Goal: Task Accomplishment & Management: Manage account settings

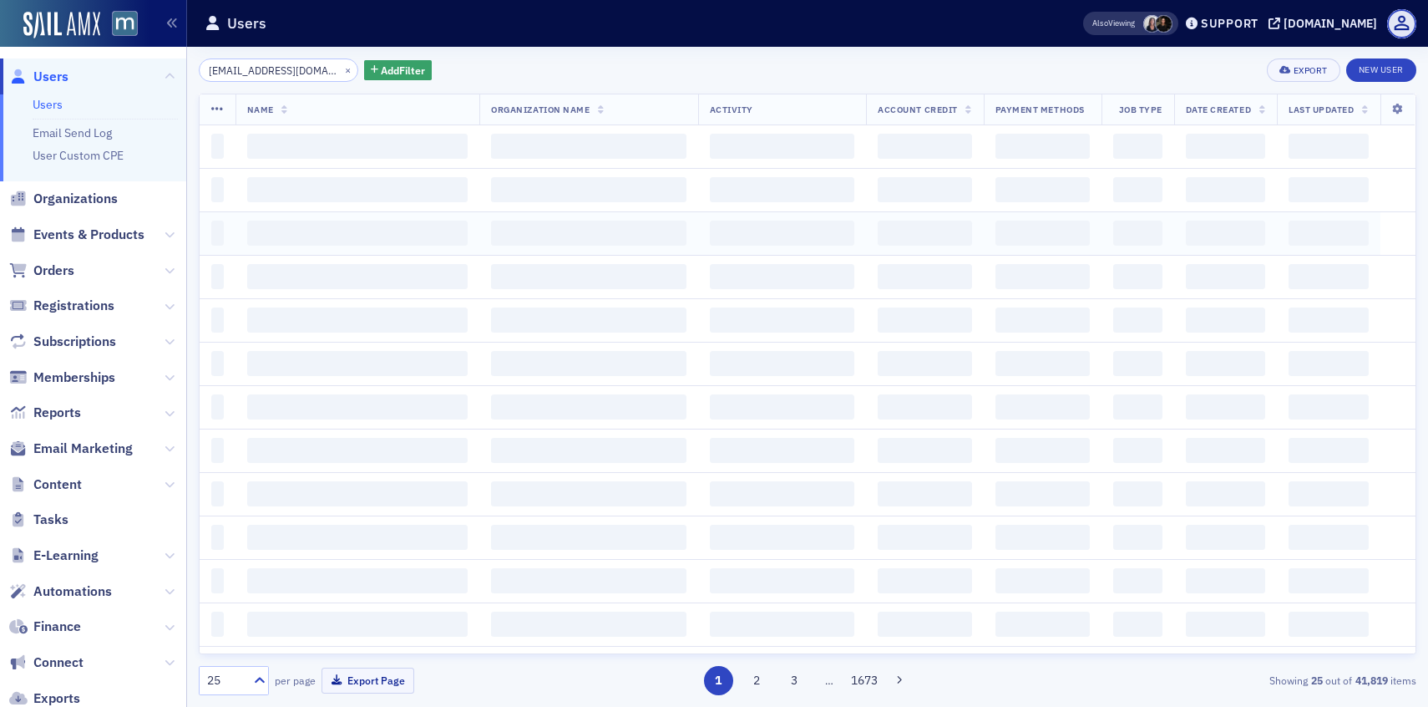
scroll to position [0, 3]
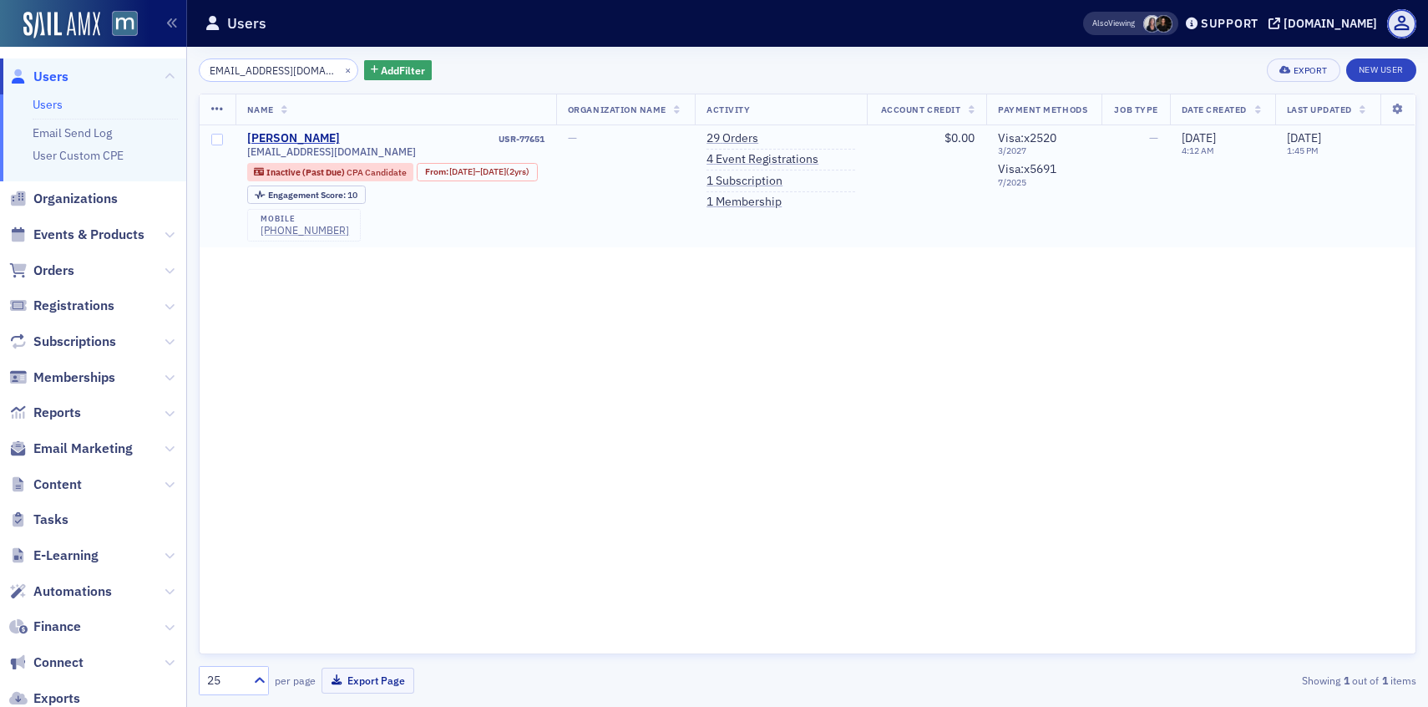
type input "[EMAIL_ADDRESS][DOMAIN_NAME]"
click at [312, 236] on div "[PHONE_NUMBER]" at bounding box center [305, 230] width 89 height 13
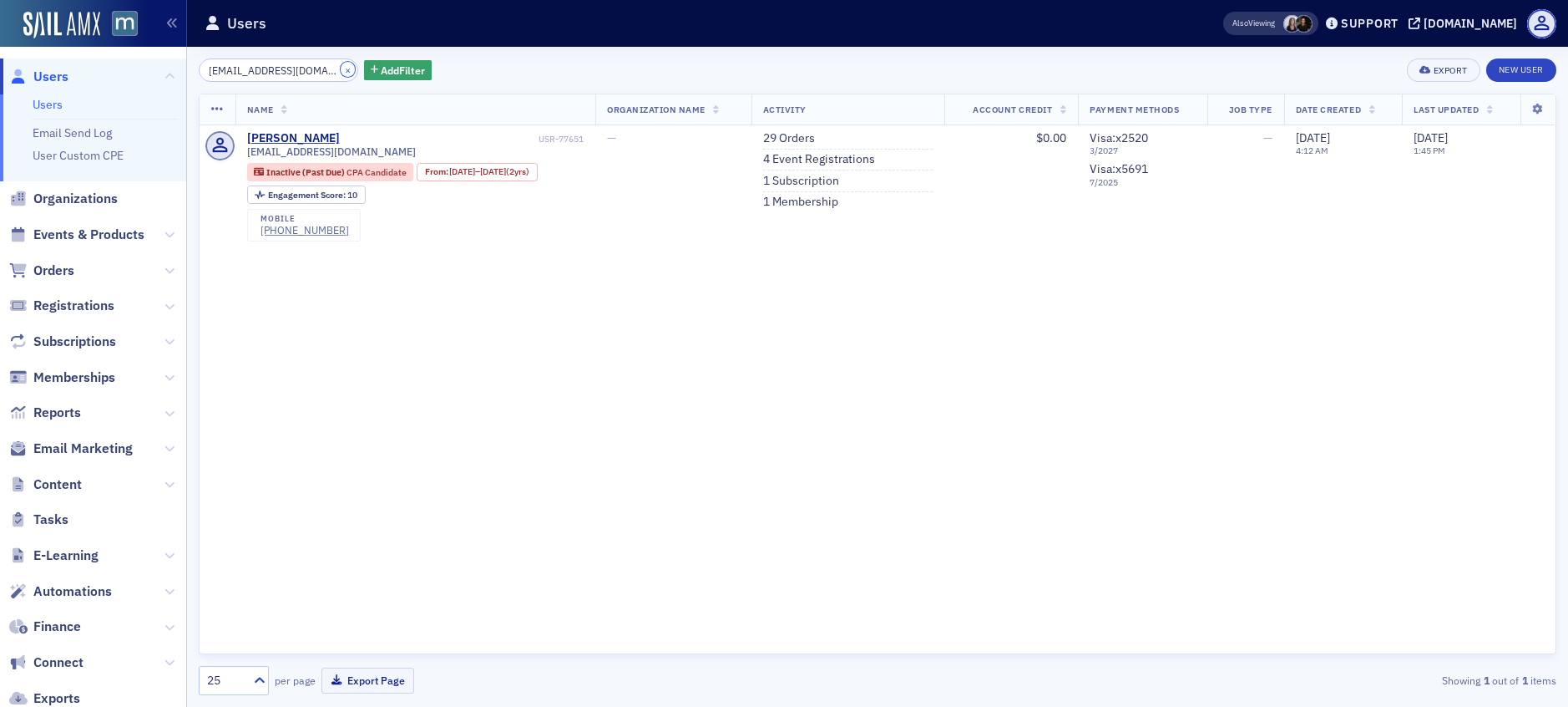
click at [341, 67] on button "×" at bounding box center [348, 69] width 15 height 15
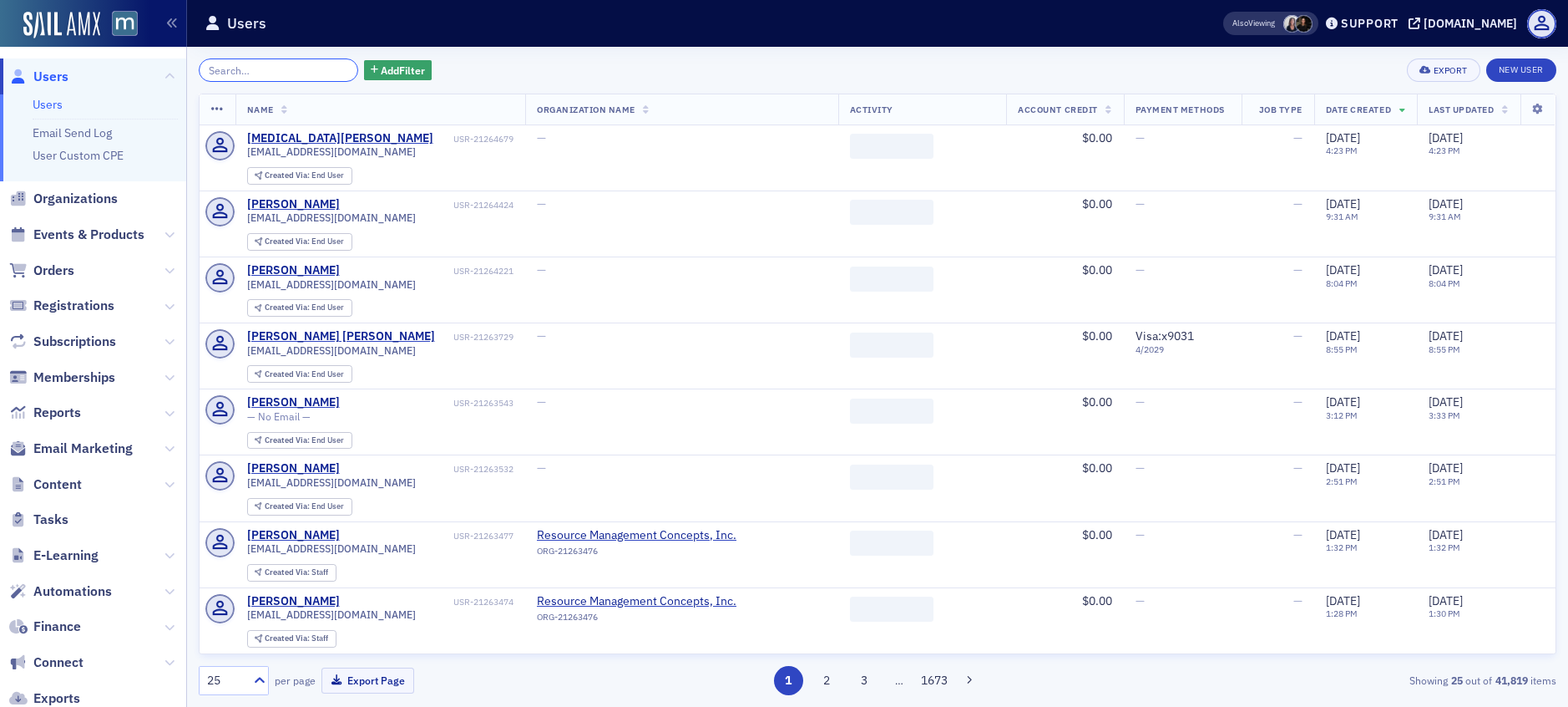
click at [327, 68] on input "search" at bounding box center [279, 69] width 160 height 23
paste input "[EMAIL_ADDRESS][DOMAIN_NAME]"
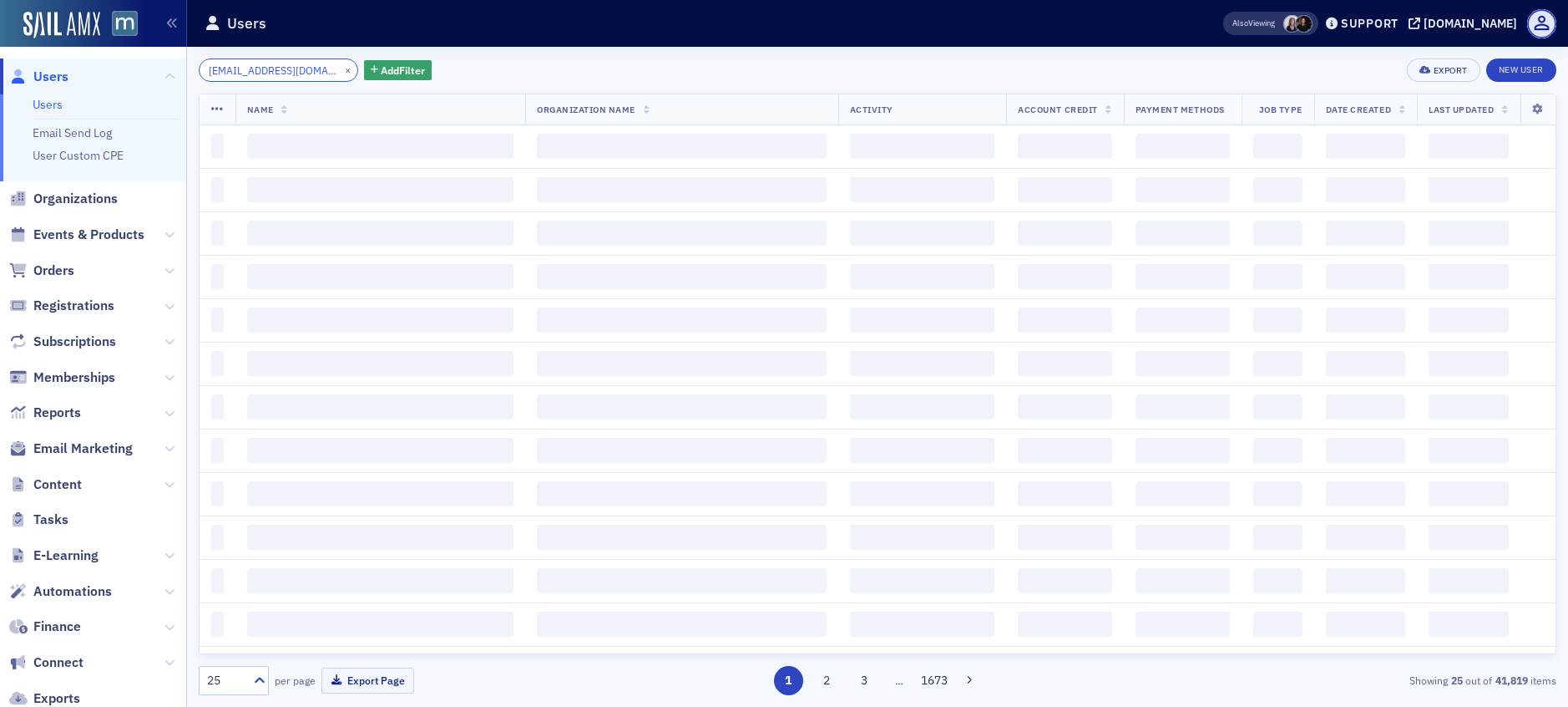
scroll to position [0, 13]
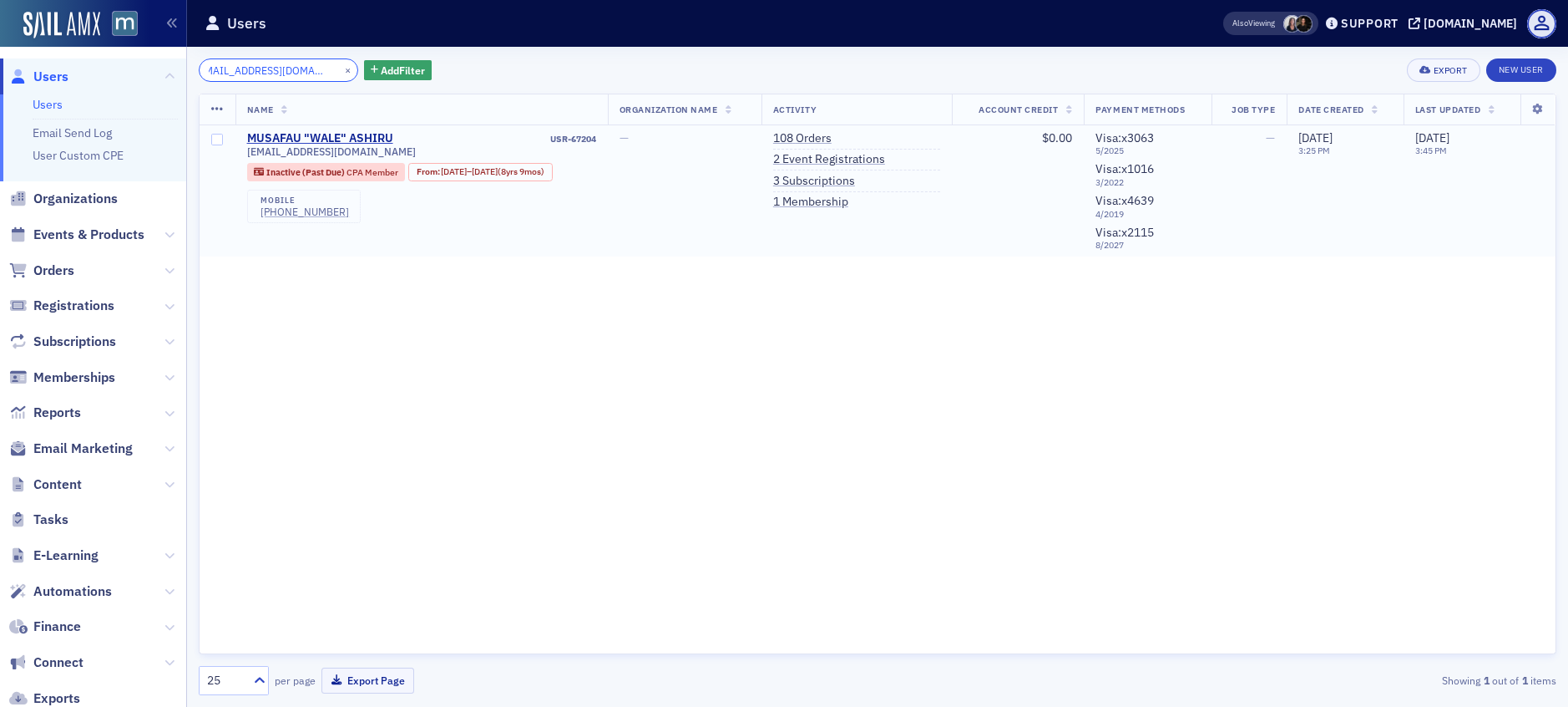
type input "[EMAIL_ADDRESS][DOMAIN_NAME]"
click at [324, 210] on div "[PHONE_NUMBER]" at bounding box center [305, 211] width 89 height 13
click at [814, 180] on link "3 Subscriptions" at bounding box center [814, 181] width 82 height 15
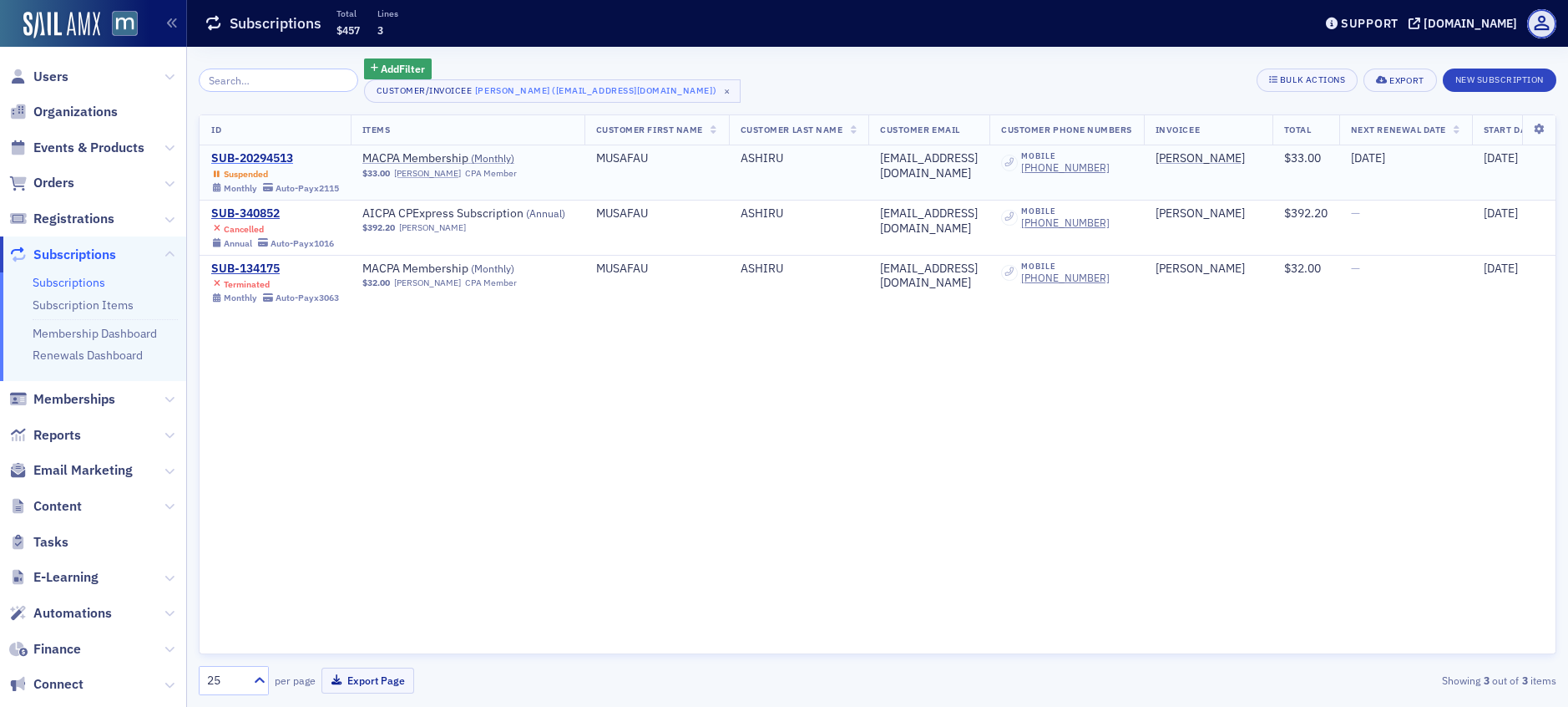
click at [246, 158] on div "SUB-20294513" at bounding box center [275, 158] width 128 height 15
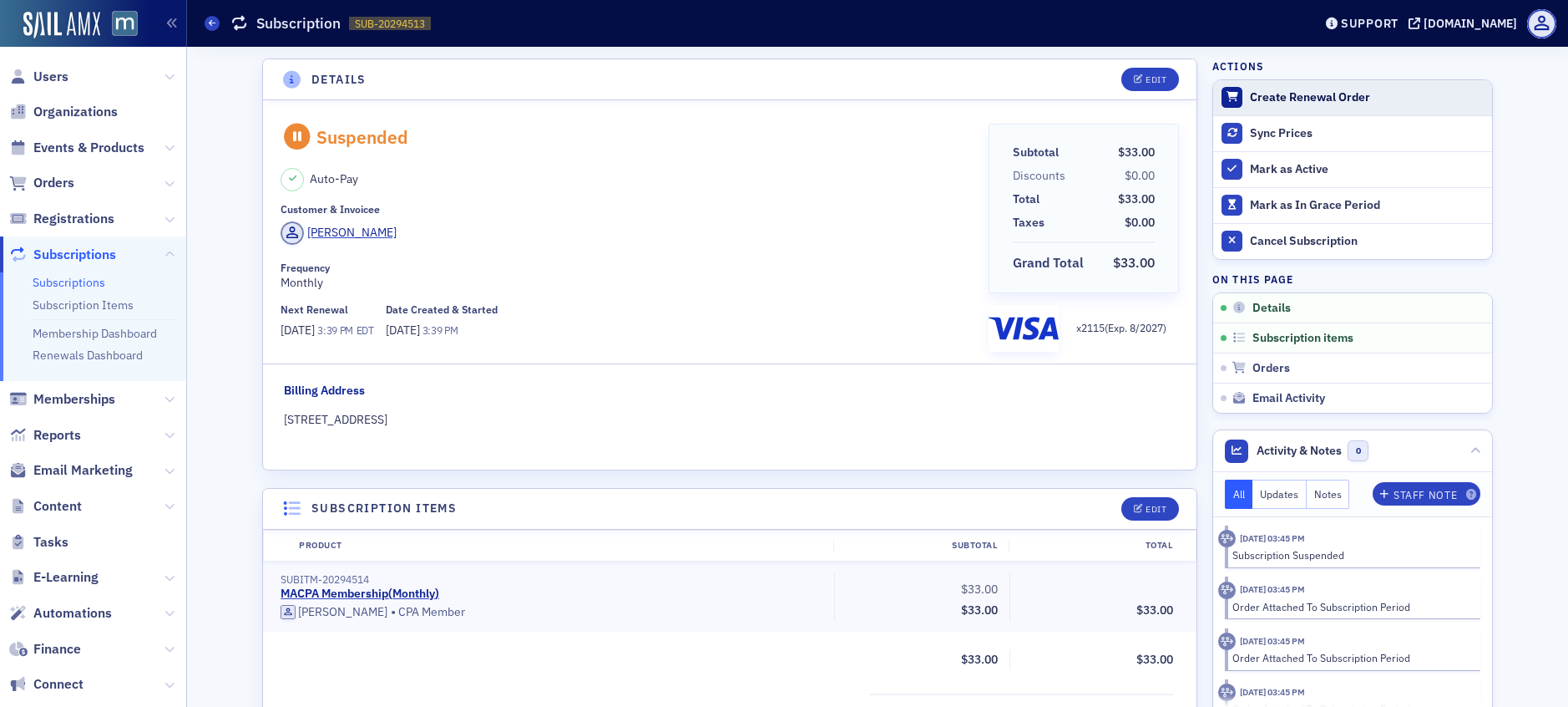
click at [1278, 102] on div "Create Renewal Order" at bounding box center [1367, 97] width 234 height 15
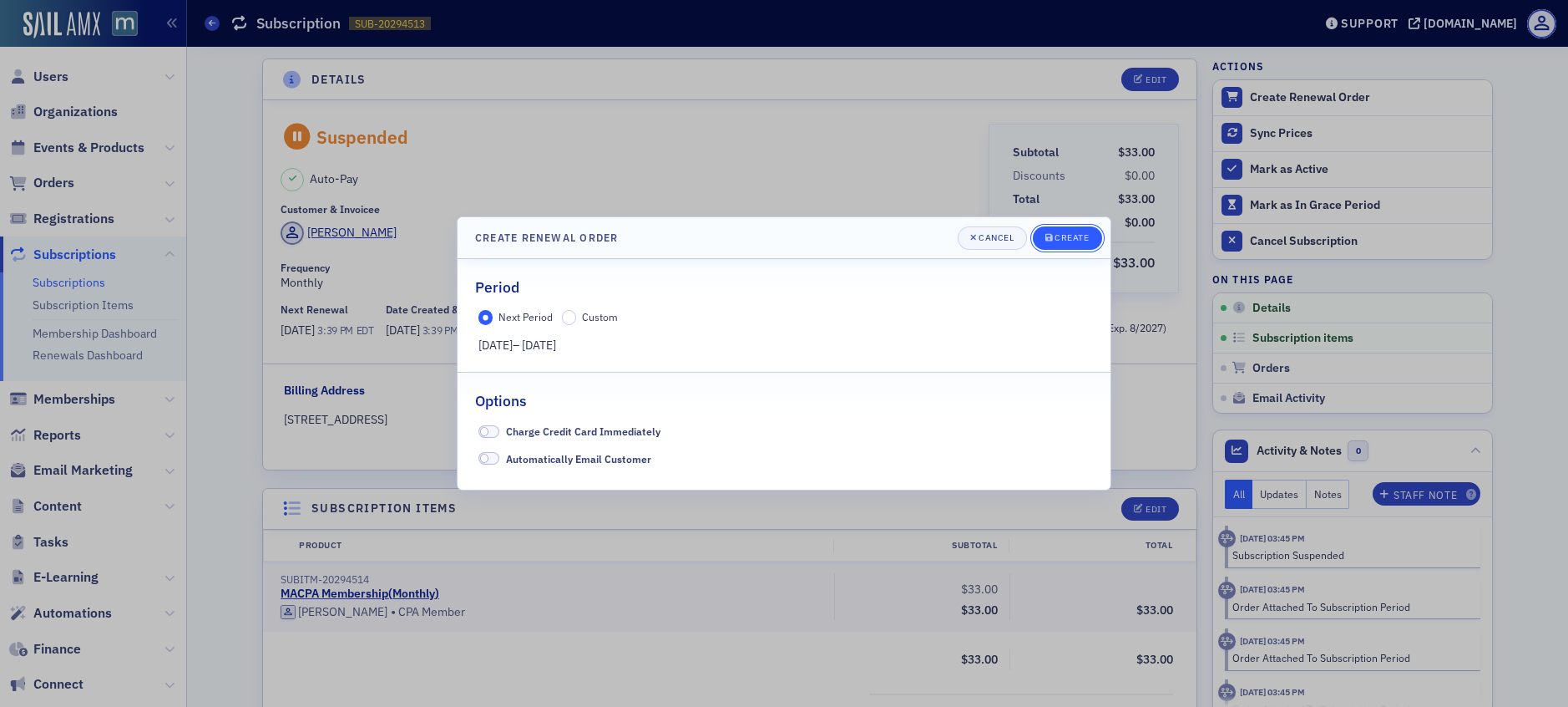
click at [1080, 243] on span "Create" at bounding box center [1068, 237] width 44 height 13
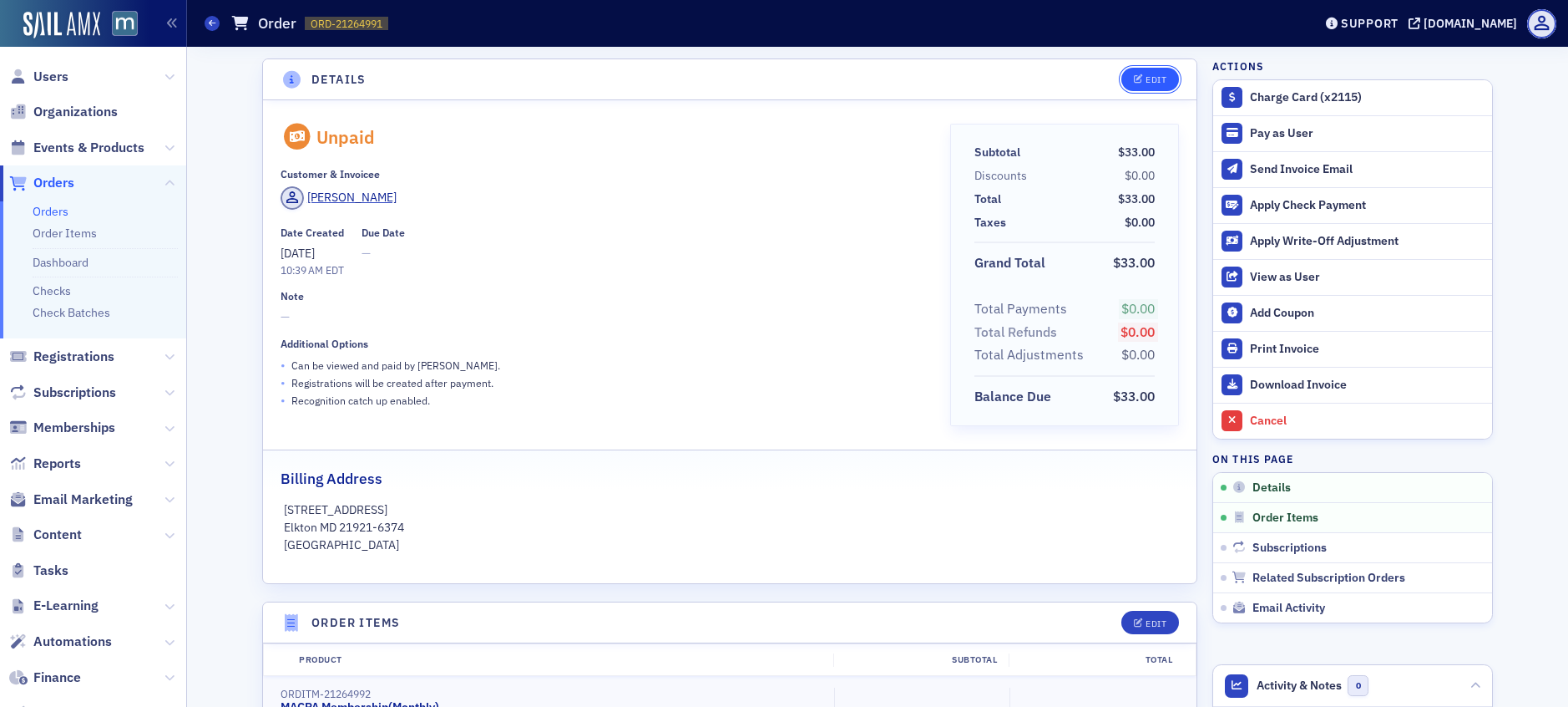
click at [1127, 73] on button "Edit" at bounding box center [1151, 79] width 58 height 23
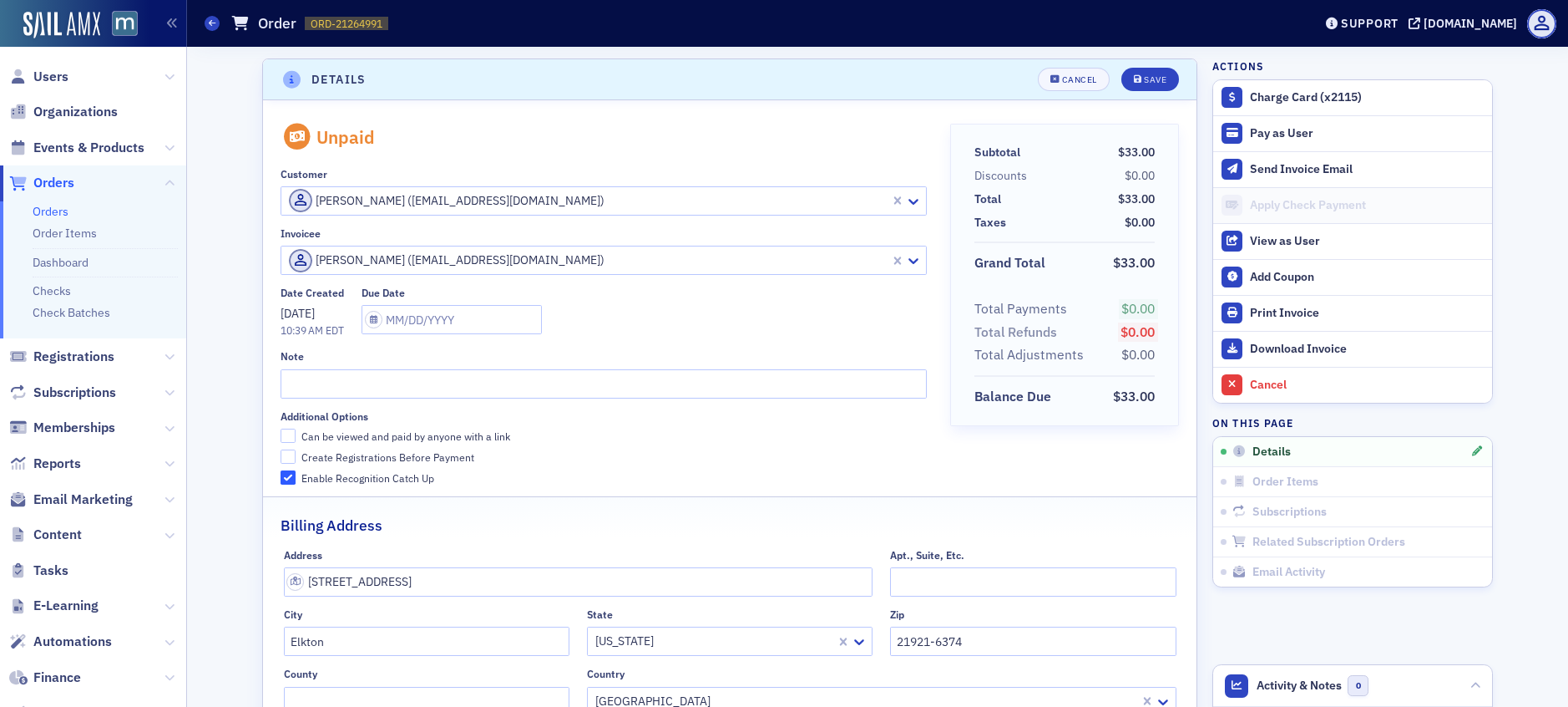
scroll to position [3, 0]
click at [281, 437] on input "Can be viewed and paid by anyone with a link" at bounding box center [288, 432] width 15 height 15
checkbox input "true"
click at [282, 452] on input "Create Registrations Before Payment" at bounding box center [288, 453] width 15 height 15
checkbox input "true"
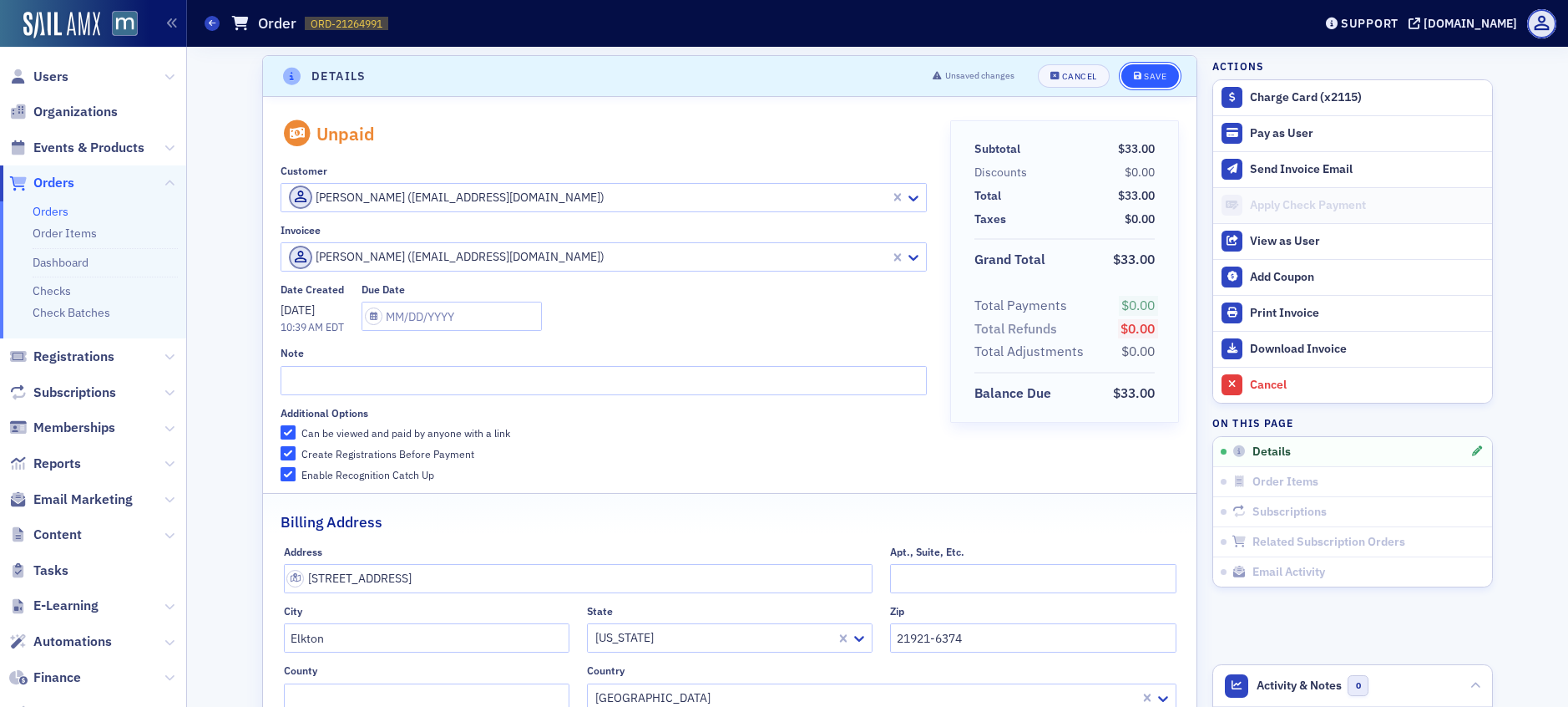
click at [1142, 82] on button "Save" at bounding box center [1151, 75] width 58 height 23
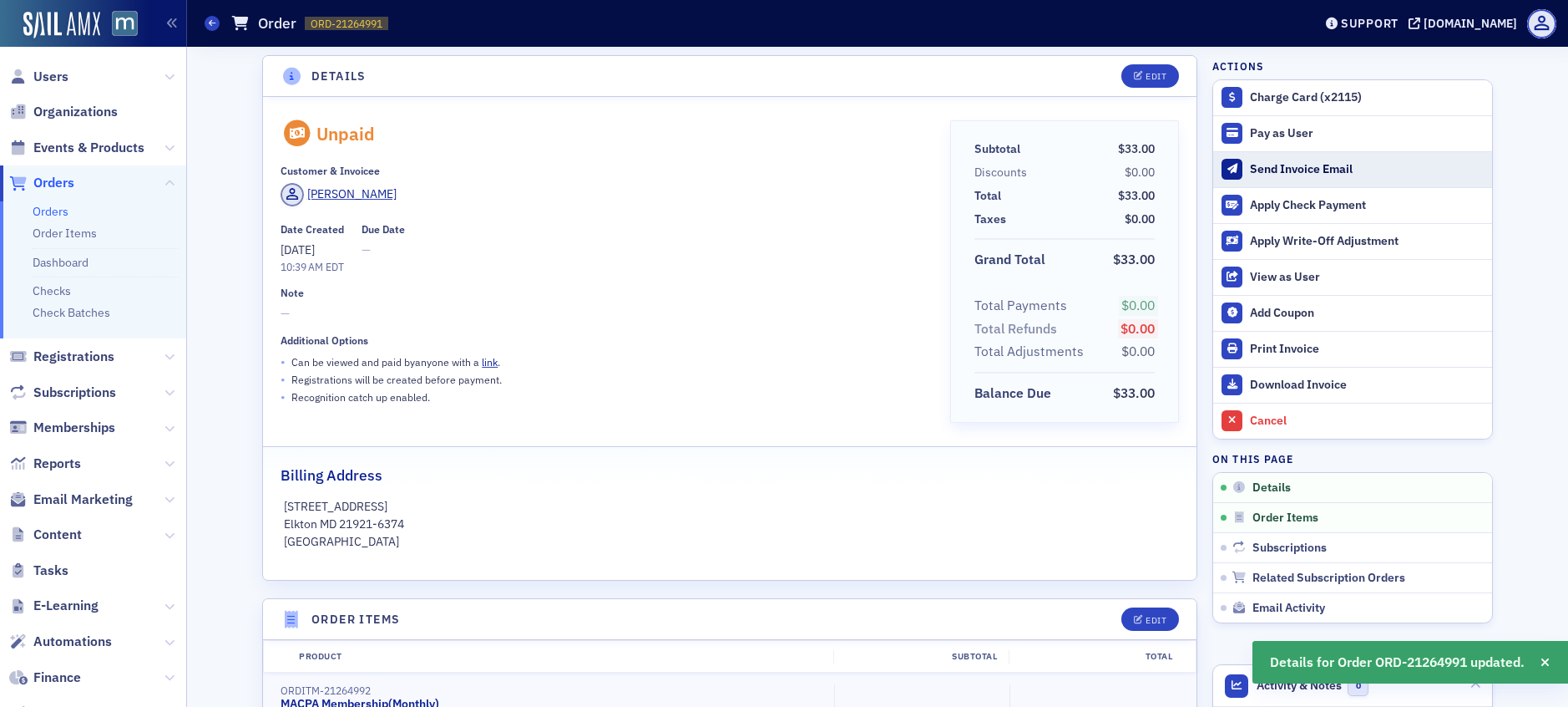
click at [1292, 170] on div "Send Invoice Email" at bounding box center [1367, 169] width 234 height 15
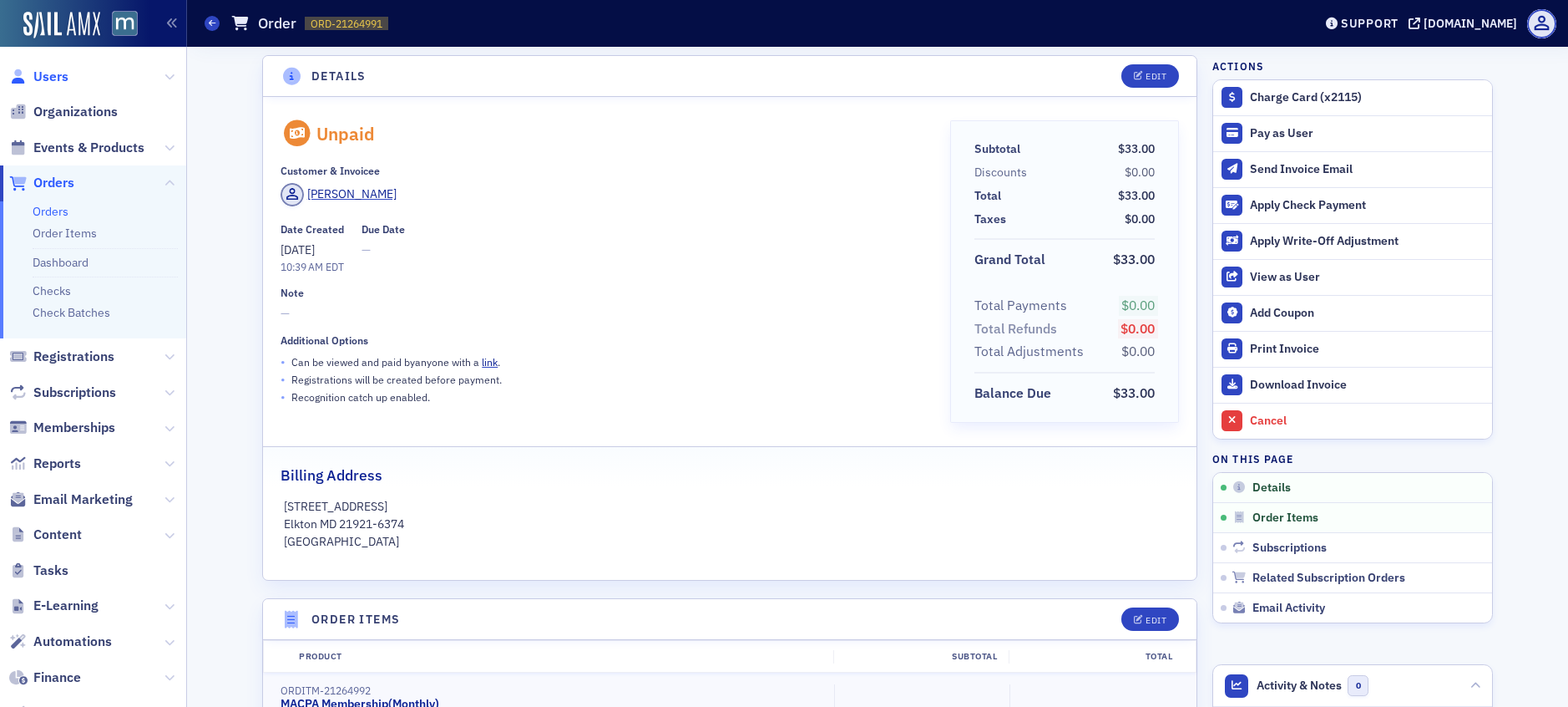
click at [53, 70] on span "Users" at bounding box center [50, 77] width 35 height 18
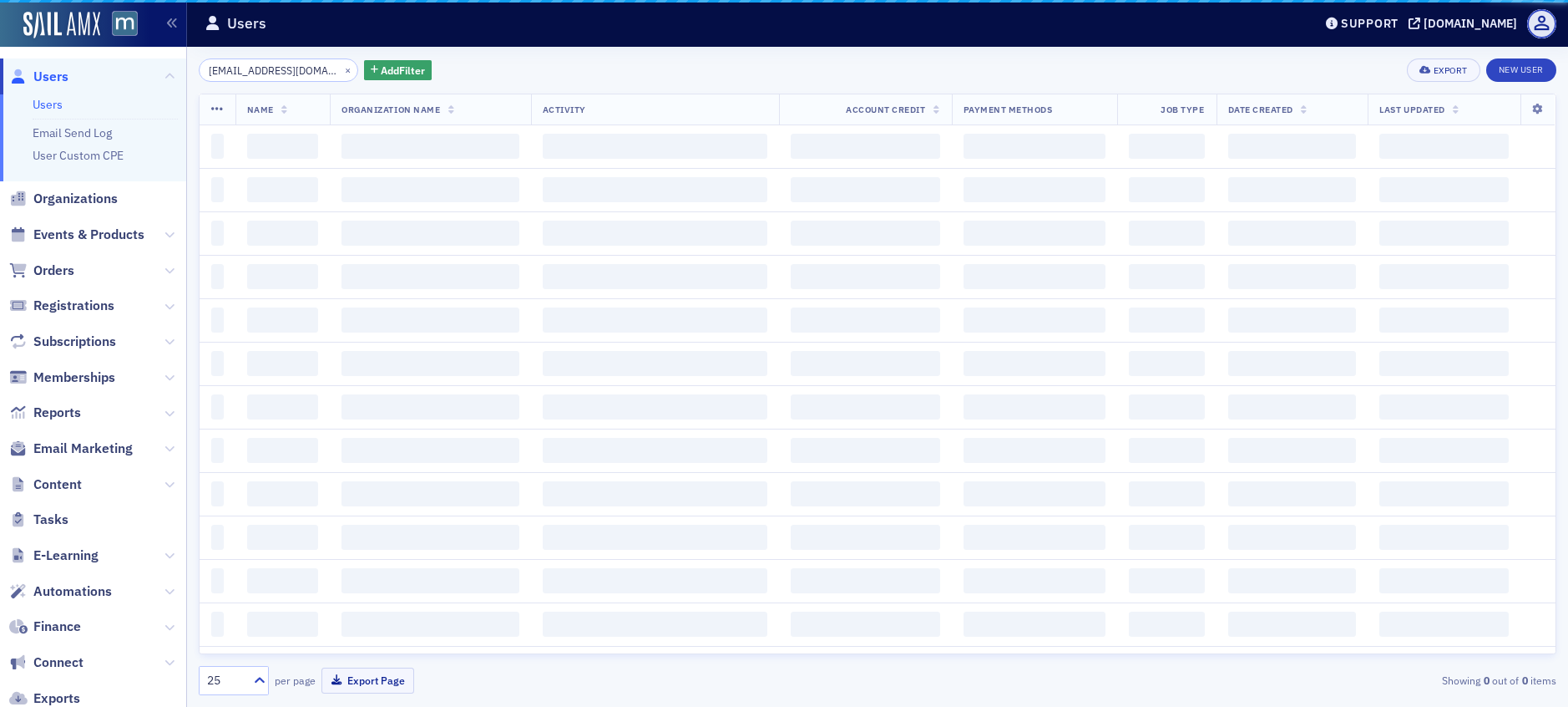
scroll to position [0, 13]
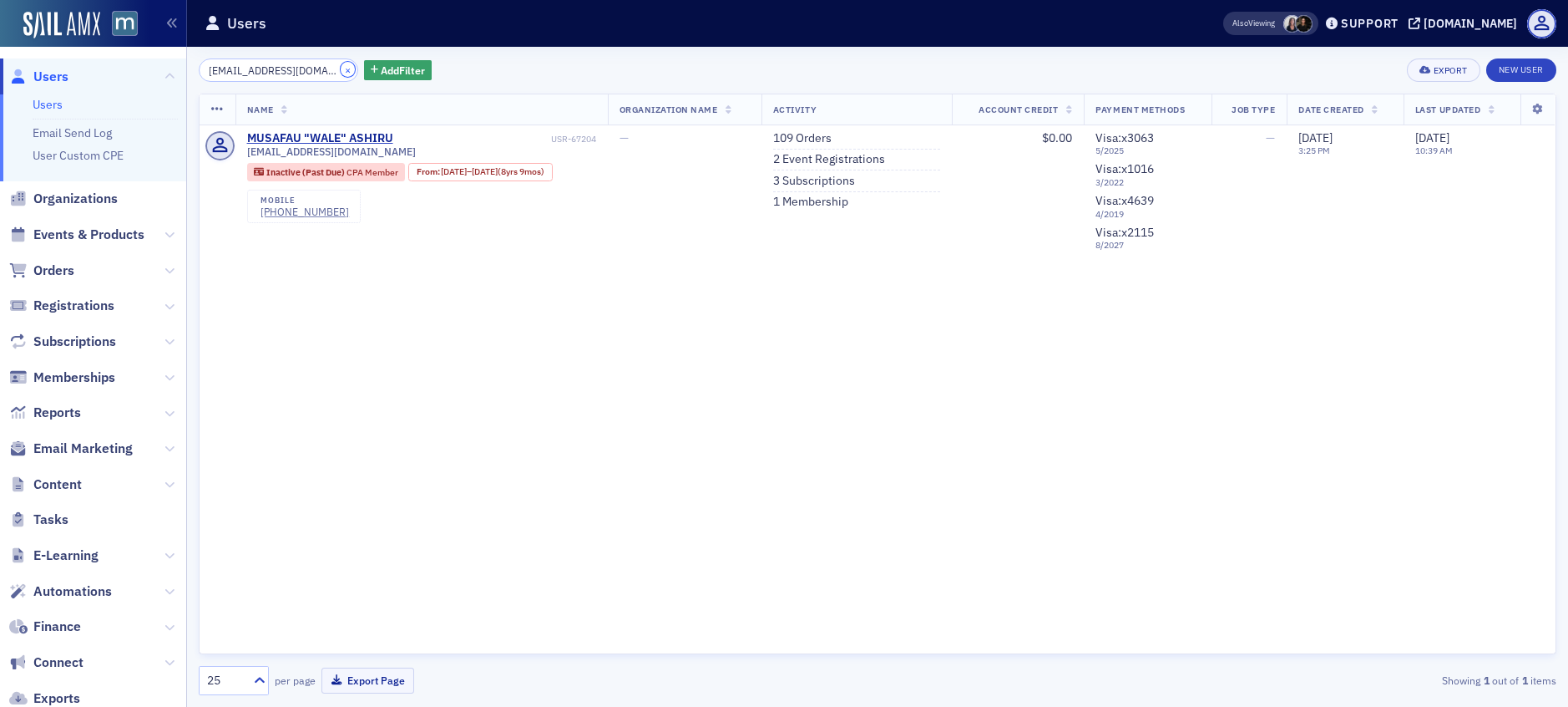
click at [341, 70] on button "×" at bounding box center [348, 69] width 15 height 15
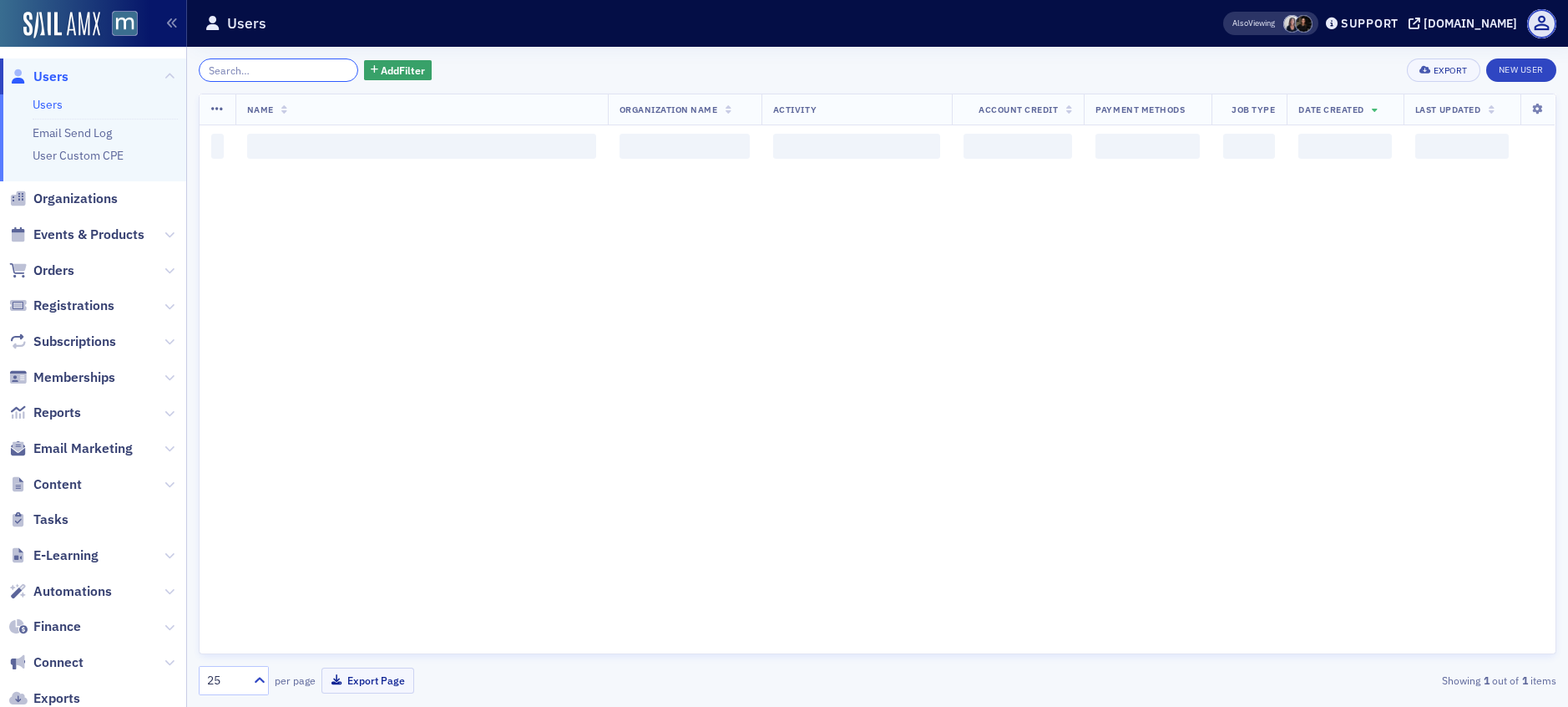
click at [310, 71] on input "search" at bounding box center [279, 69] width 160 height 23
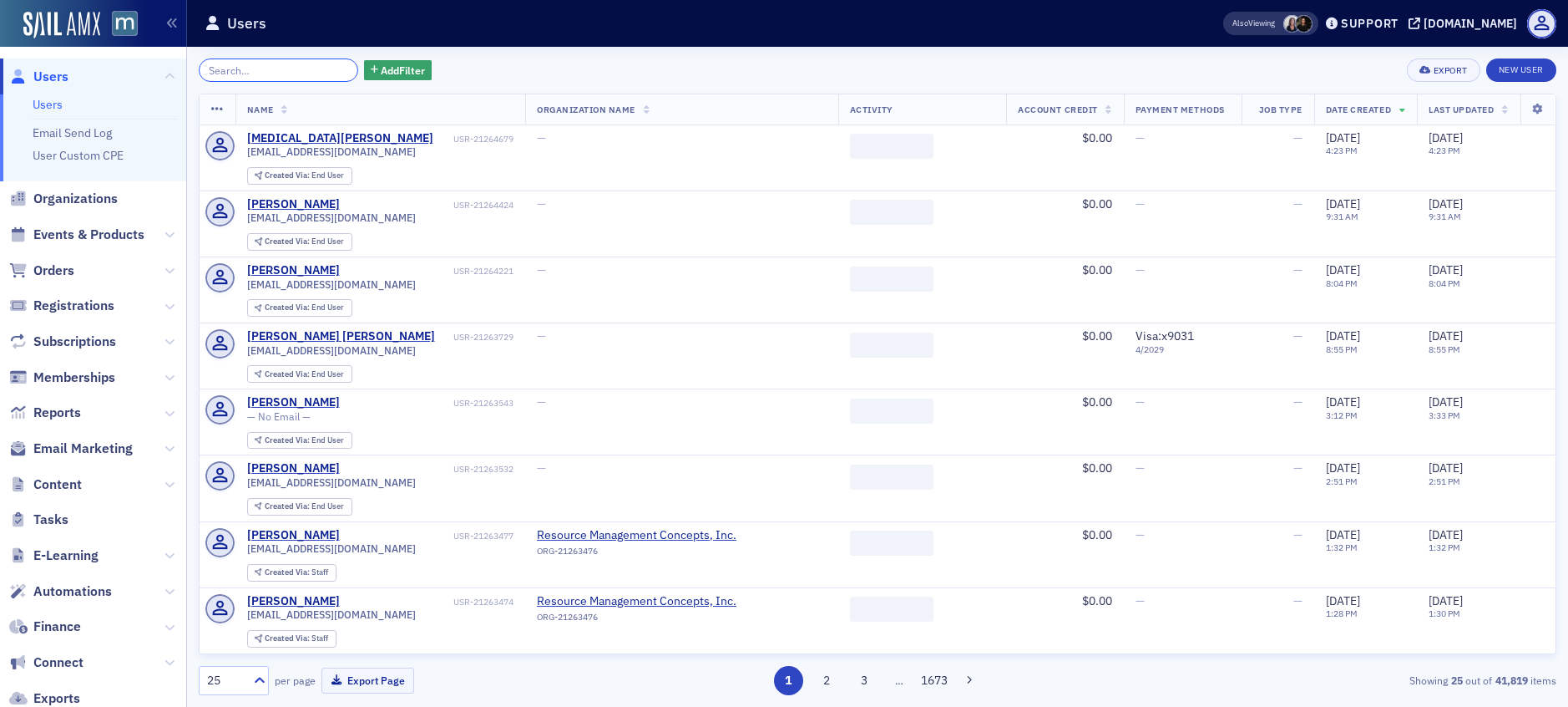
paste input "[EMAIL_ADDRESS][DOMAIN_NAME]"
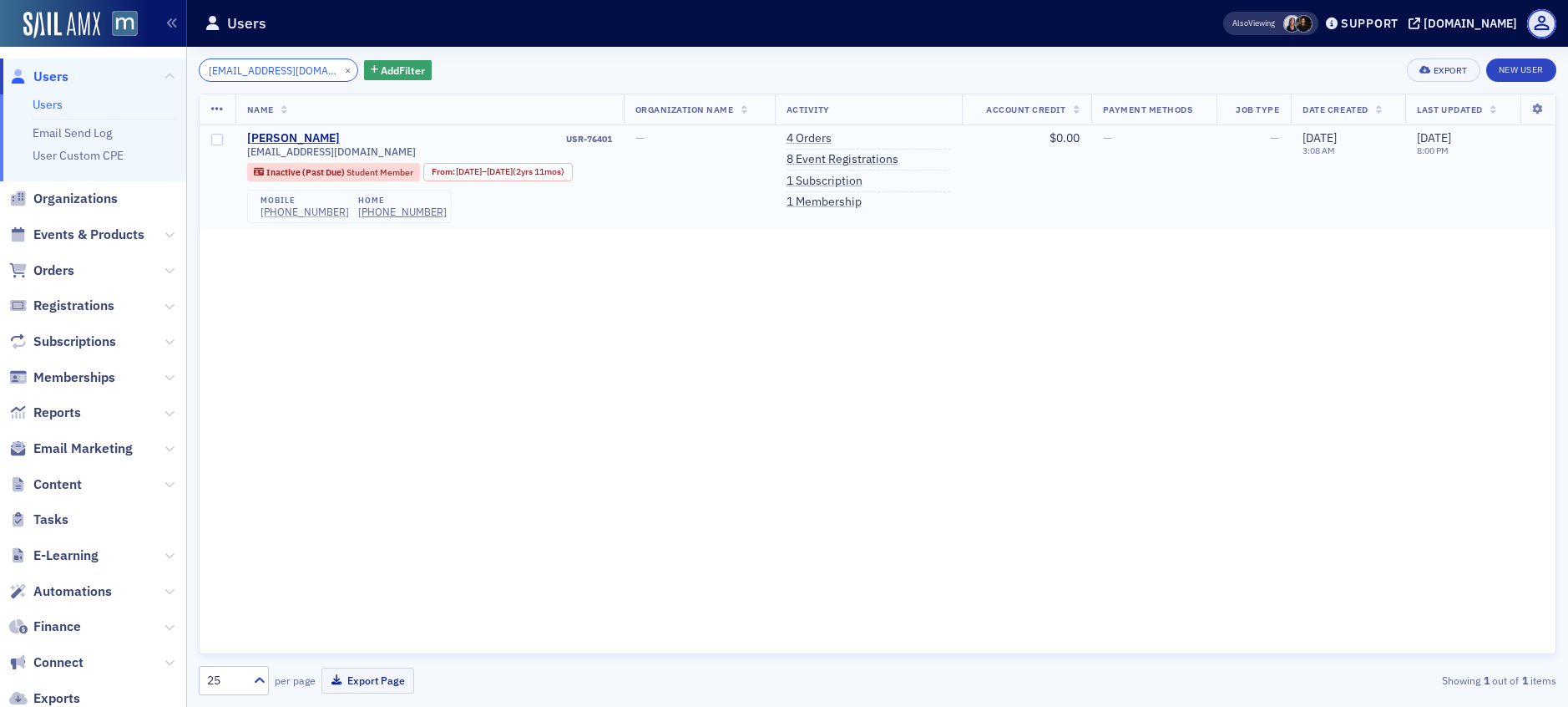
type input "[EMAIL_ADDRESS][DOMAIN_NAME]"
click at [301, 210] on div "[PHONE_NUMBER]" at bounding box center [305, 211] width 89 height 13
click at [855, 175] on link "1 Subscription" at bounding box center [825, 181] width 76 height 15
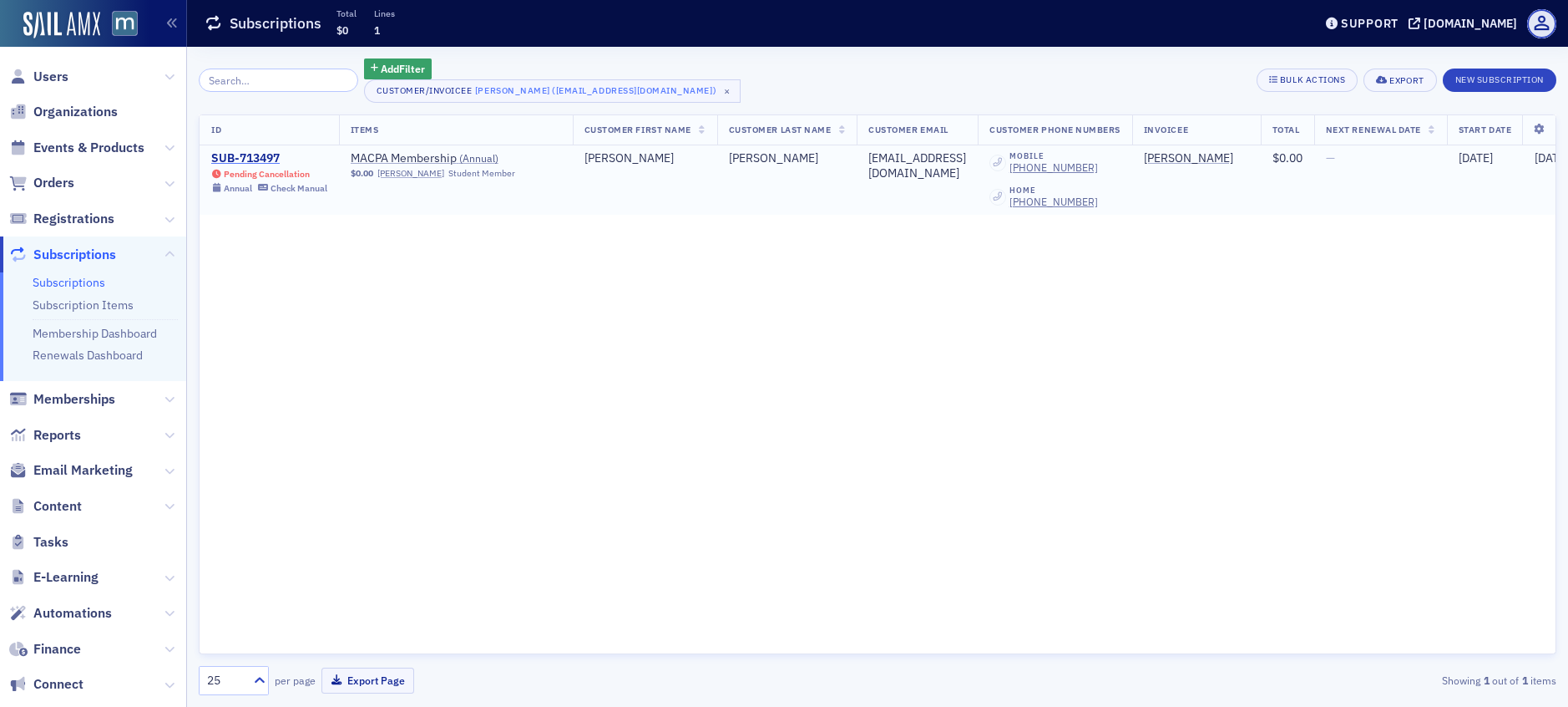
click at [248, 155] on div "SUB-713497" at bounding box center [269, 158] width 116 height 15
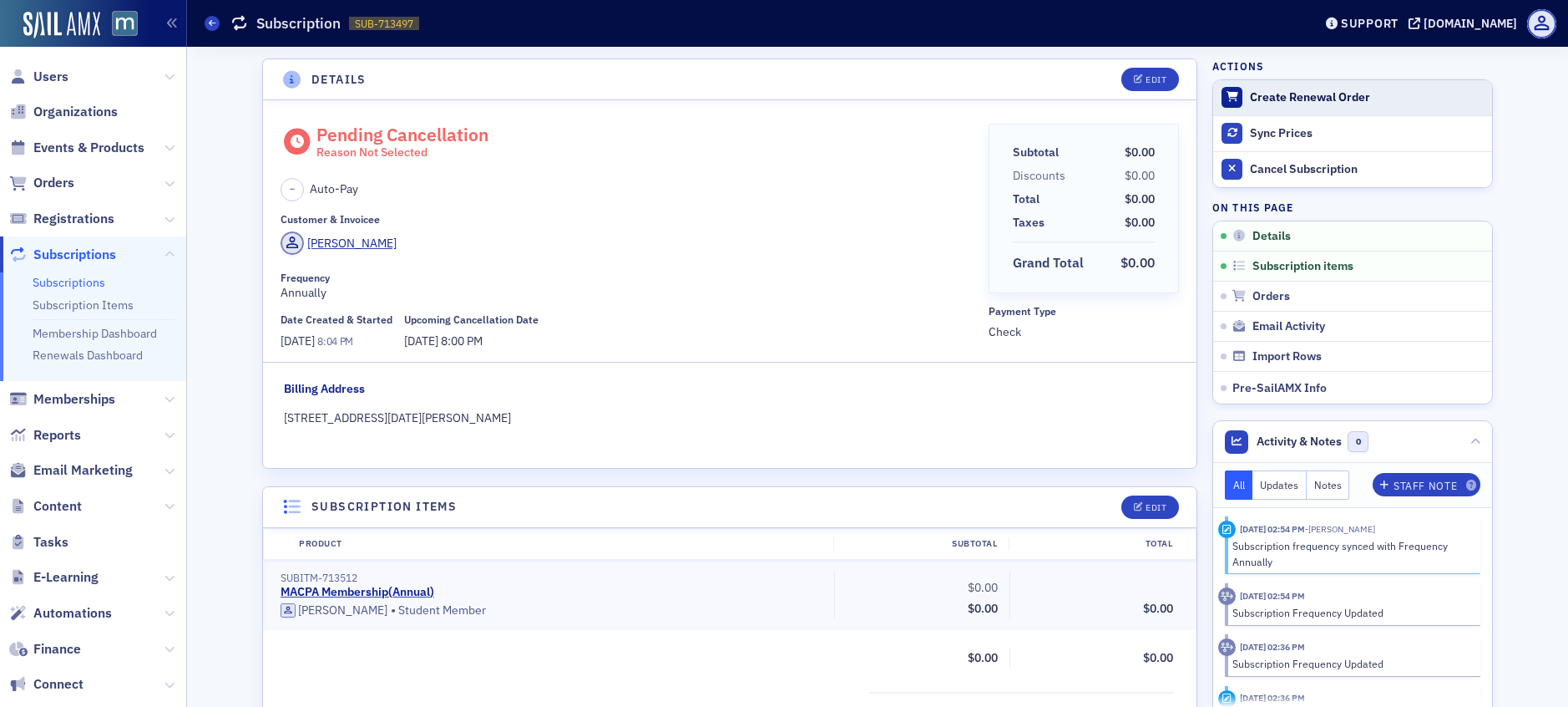
click at [1257, 109] on button "Create Renewal Order" at bounding box center [1353, 97] width 279 height 35
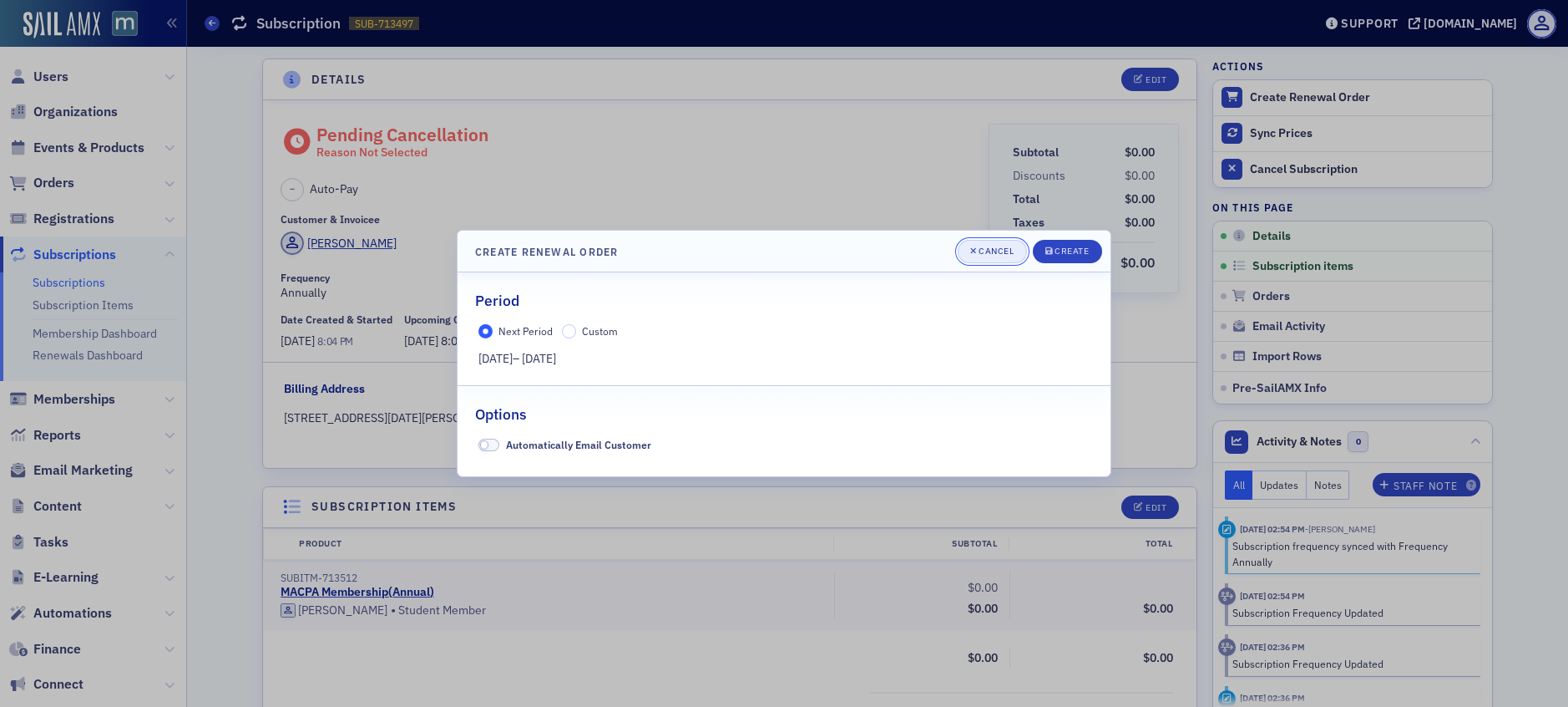
click at [995, 258] on button "Cancel" at bounding box center [992, 251] width 69 height 23
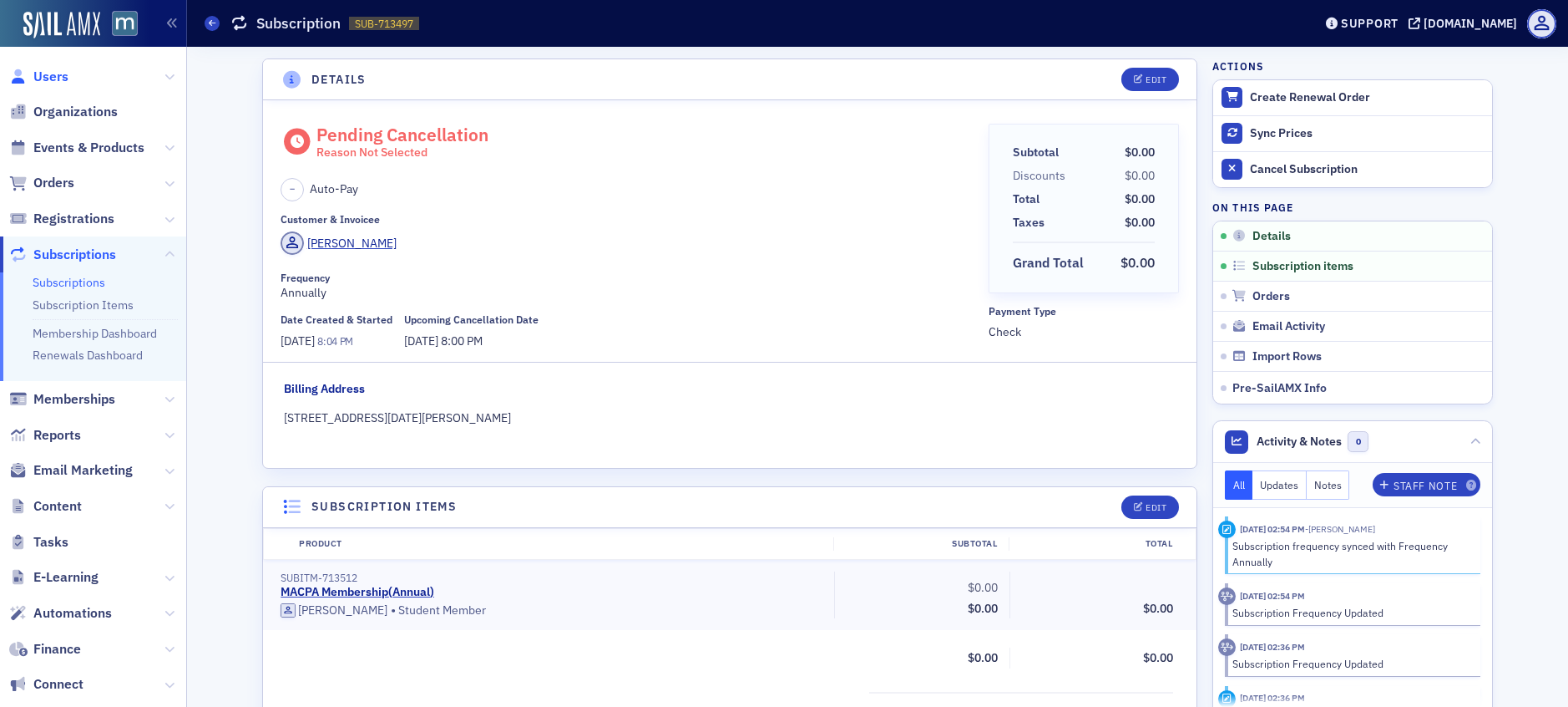
click at [42, 81] on span "Users" at bounding box center [50, 77] width 35 height 18
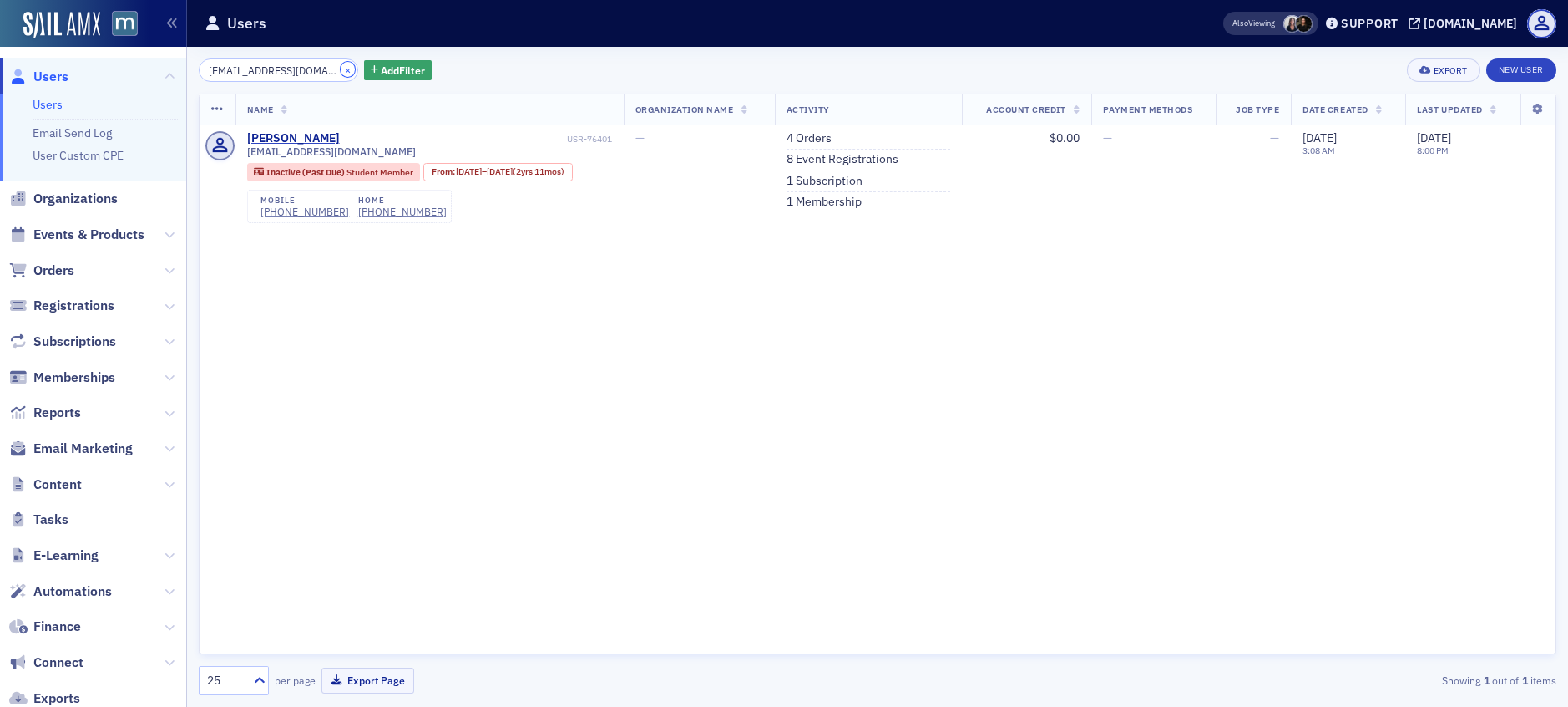
click at [341, 64] on button "×" at bounding box center [348, 69] width 15 height 15
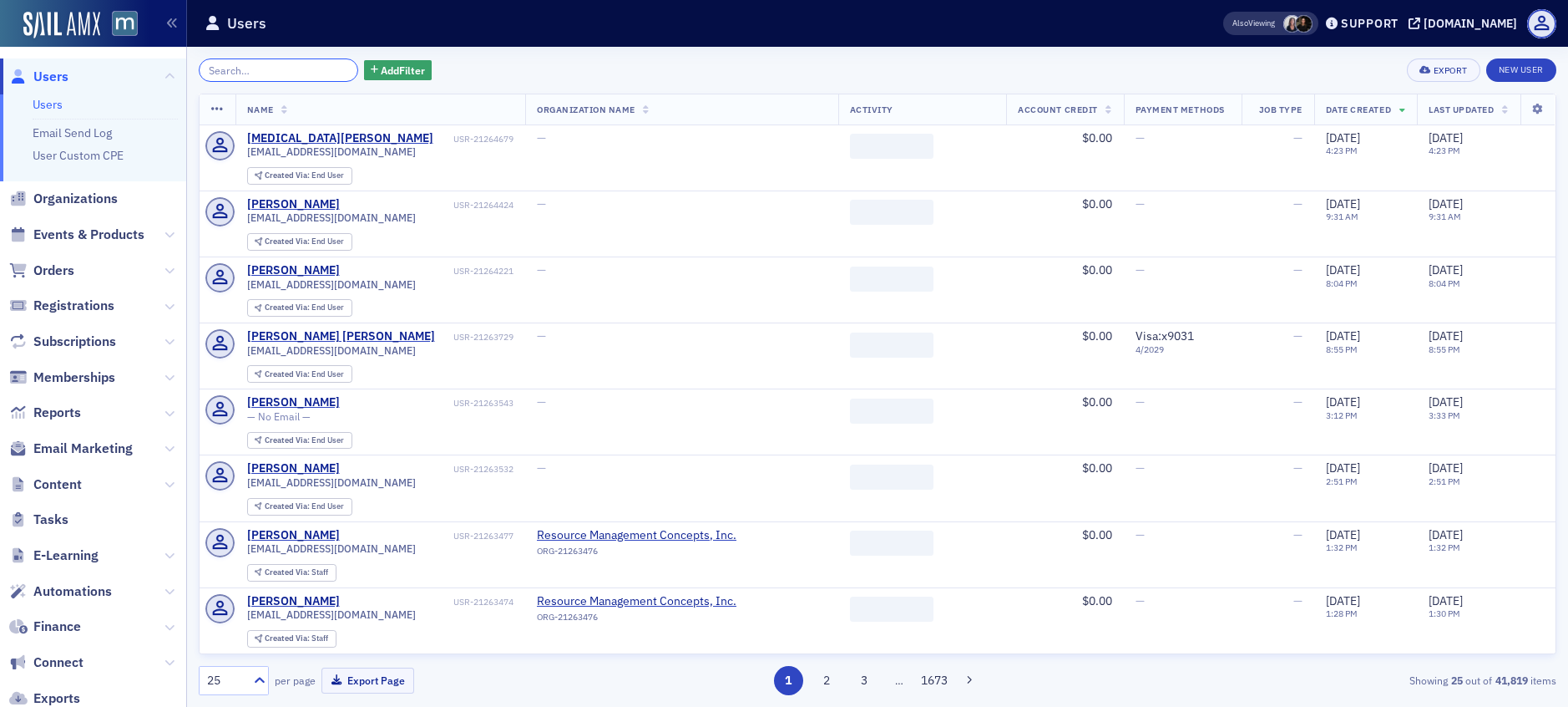
click at [301, 69] on input "search" at bounding box center [279, 69] width 160 height 23
paste input "[EMAIL_ADDRESS][DOMAIN_NAME]"
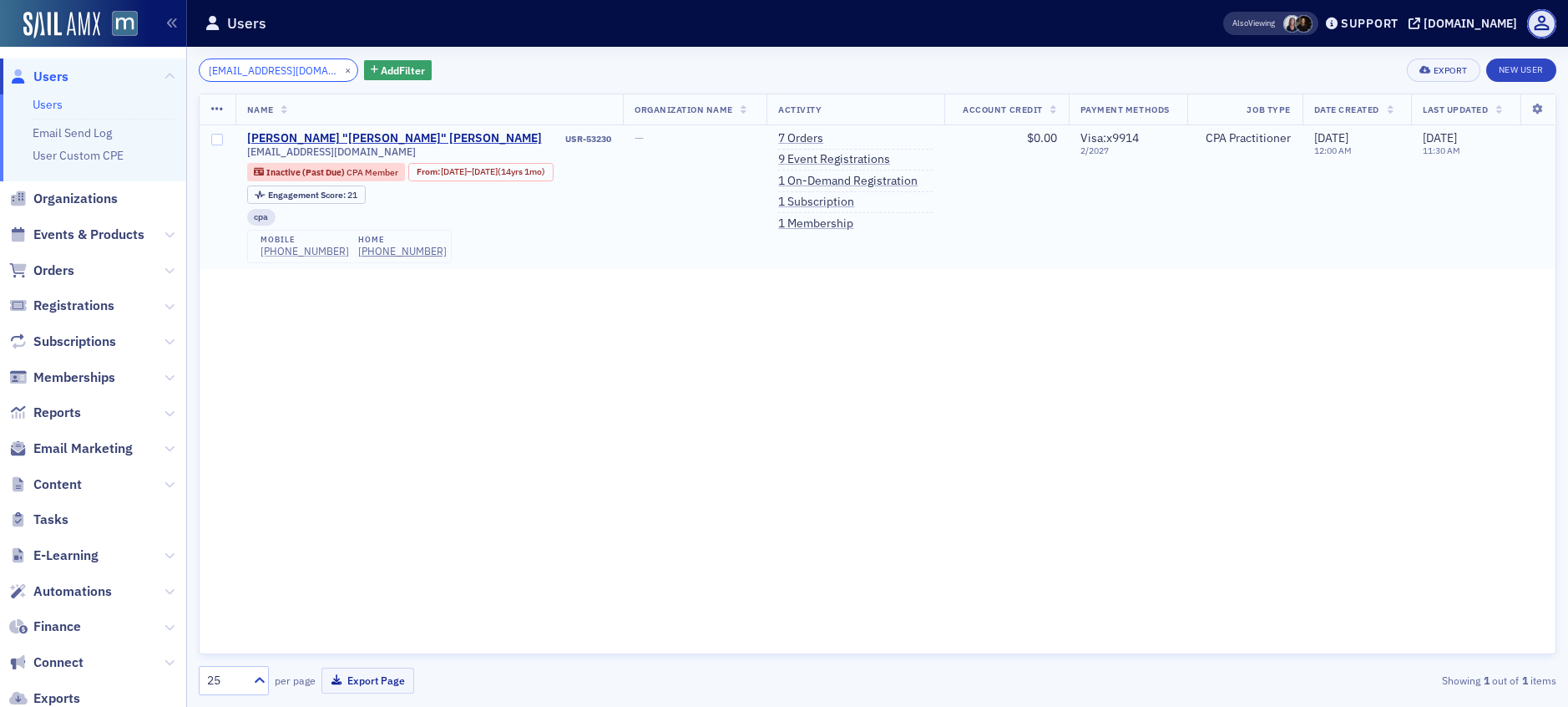
type input "[EMAIL_ADDRESS][DOMAIN_NAME]"
click at [316, 251] on div "[PHONE_NUMBER]" at bounding box center [305, 251] width 89 height 13
